Goal: Transaction & Acquisition: Purchase product/service

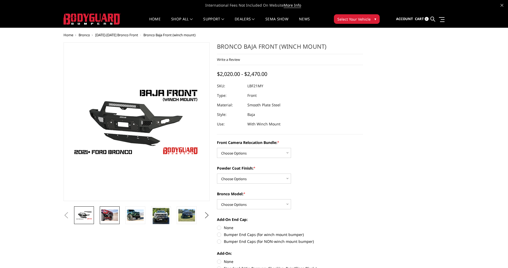
click at [111, 216] on img at bounding box center [109, 215] width 17 height 11
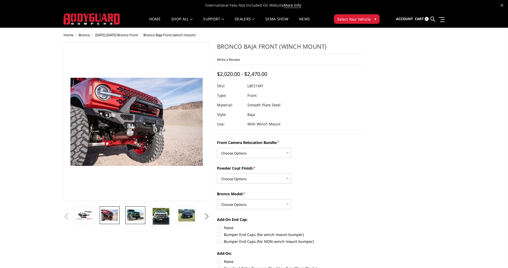
click at [132, 216] on img at bounding box center [135, 215] width 17 height 11
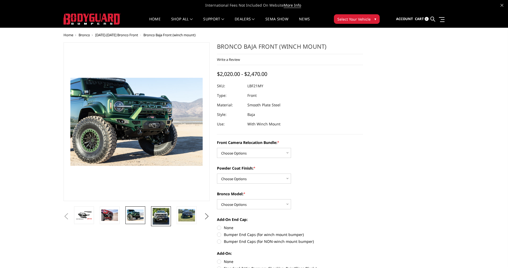
click at [160, 216] on img at bounding box center [161, 216] width 17 height 17
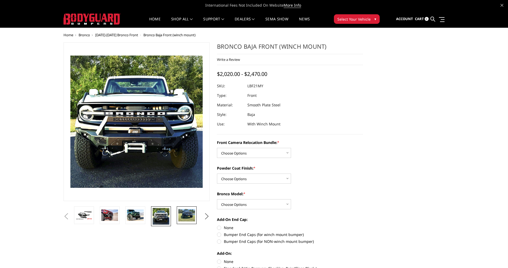
click at [182, 215] on img at bounding box center [186, 215] width 17 height 12
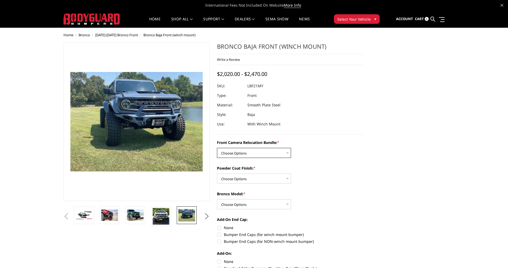
click at [217, 148] on select "Choose Options Without Front Camera Relocation With Front Camera Relocation (Ha…" at bounding box center [254, 153] width 74 height 10
select select "4016"
click option "With Front Camera Relocation (Harness and Pod)" at bounding box center [0, 0] width 0 height 0
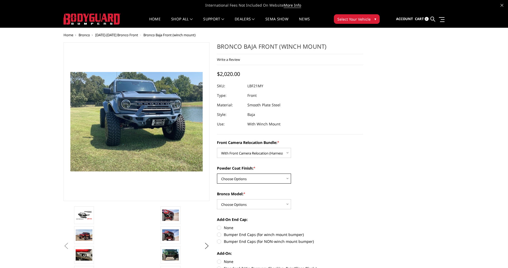
click at [217, 174] on select "Choose Options Textured Black Powder Coat Bare Metal" at bounding box center [254, 179] width 74 height 10
select select "4015"
click option "Textured Black Powder Coat" at bounding box center [0, 0] width 0 height 0
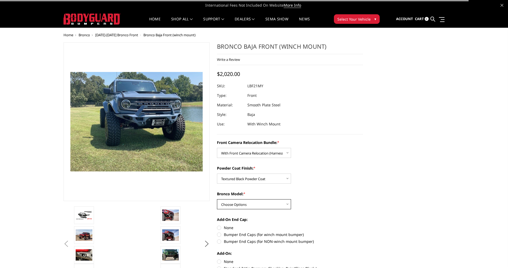
click at [217, 199] on select "Choose Options Raptor Base/Badlands/Wildtrak/etc." at bounding box center [254, 204] width 74 height 10
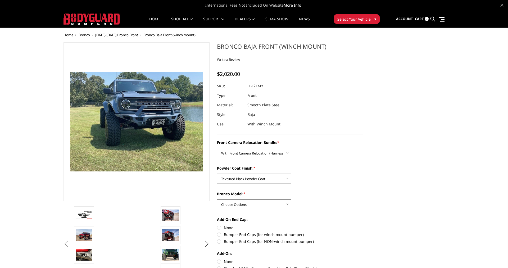
select select "4012"
click option "Base/Badlands/Wildtrak/etc." at bounding box center [0, 0] width 0 height 0
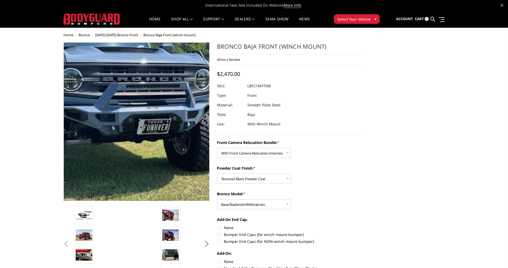
click at [166, 117] on img at bounding box center [97, 124] width 339 height 255
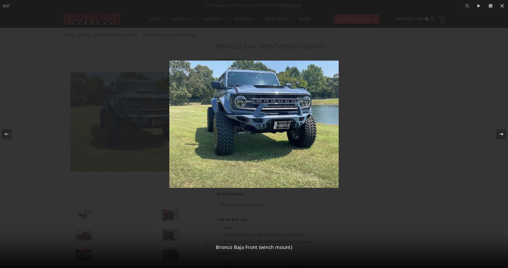
click at [498, 134] on div at bounding box center [502, 134] width 10 height 10
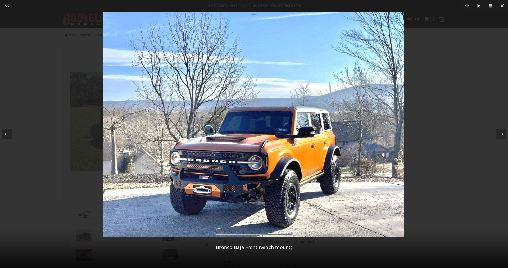
click at [498, 134] on div at bounding box center [502, 134] width 10 height 10
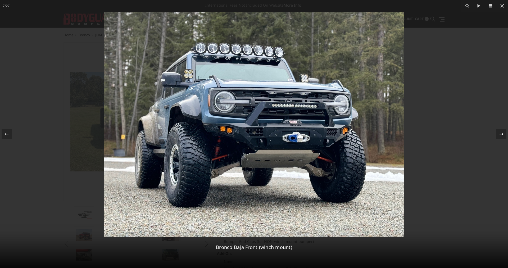
click at [498, 134] on div at bounding box center [502, 134] width 10 height 10
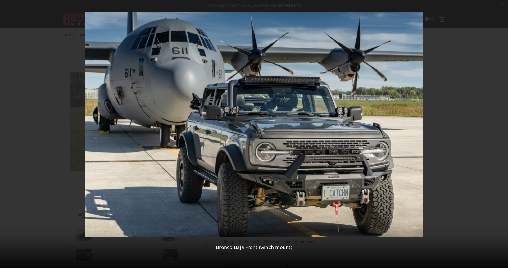
click at [498, 134] on div "8 / 27 Bronco Baja Front (winch mount)" at bounding box center [254, 134] width 508 height 268
click at [501, 6] on icon at bounding box center [502, 6] width 6 height 6
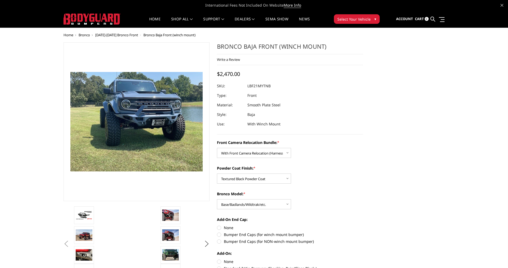
scroll to position [0, 554]
